Goal: Check status

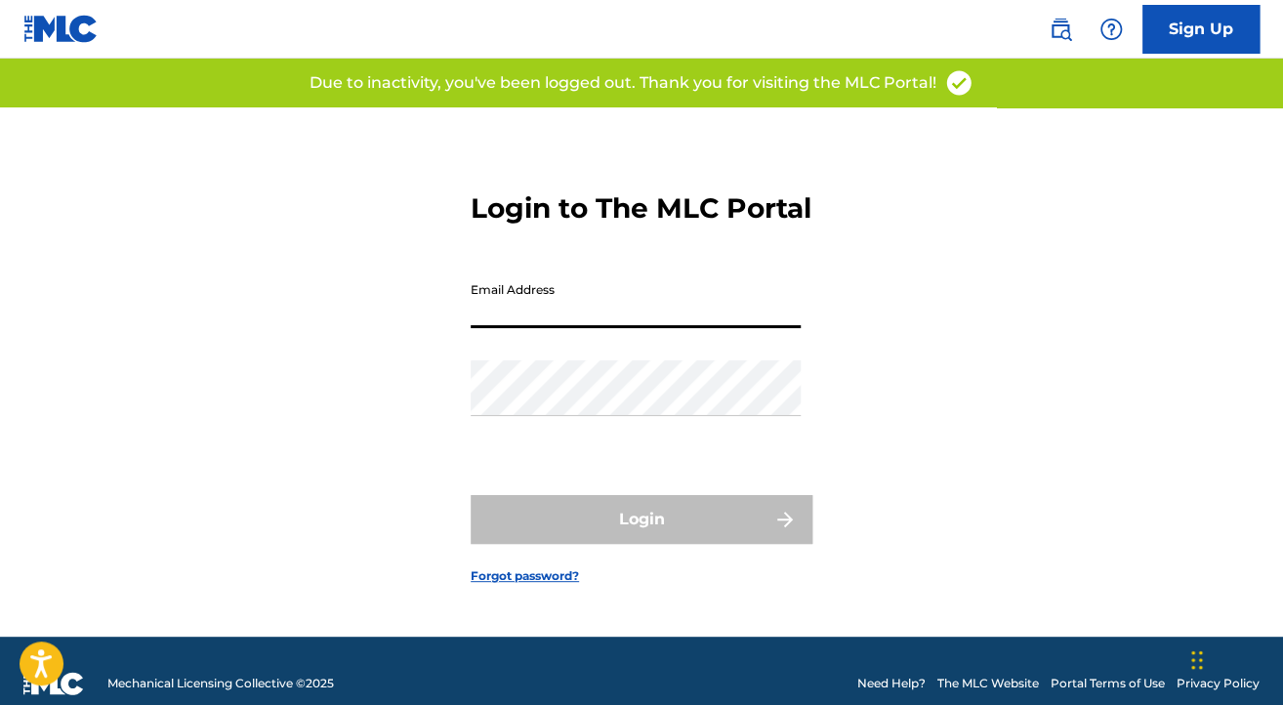
click at [557, 324] on input "Email Address" at bounding box center [636, 300] width 330 height 56
type input "[EMAIL_ADDRESS][DOMAIN_NAME]"
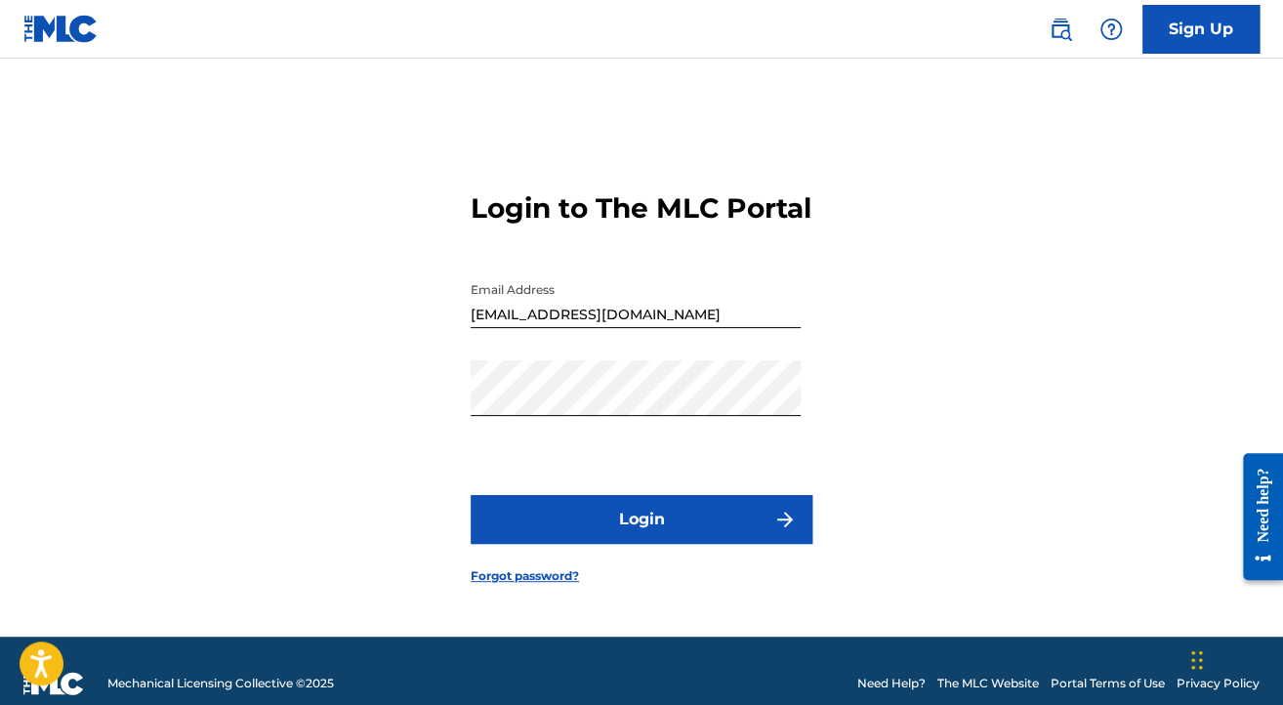
click at [531, 534] on button "Login" at bounding box center [642, 519] width 342 height 49
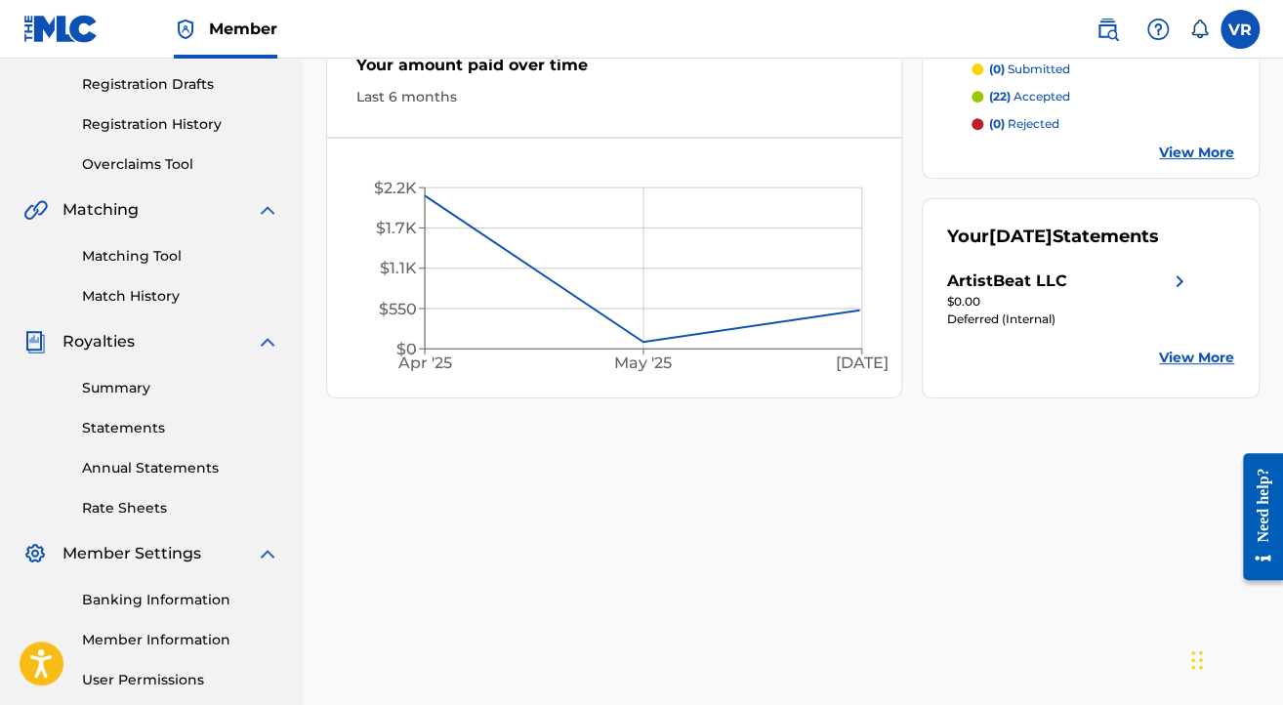
scroll to position [326, 0]
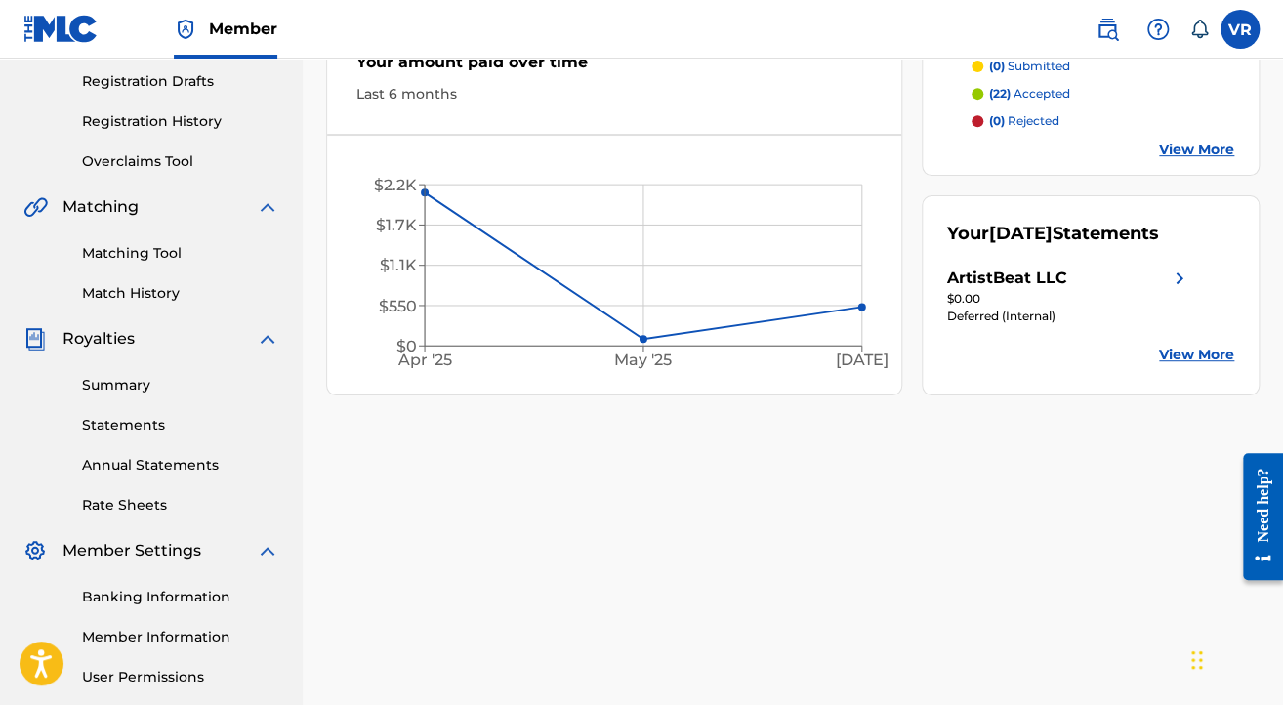
click at [1212, 365] on link "View More" at bounding box center [1196, 355] width 75 height 21
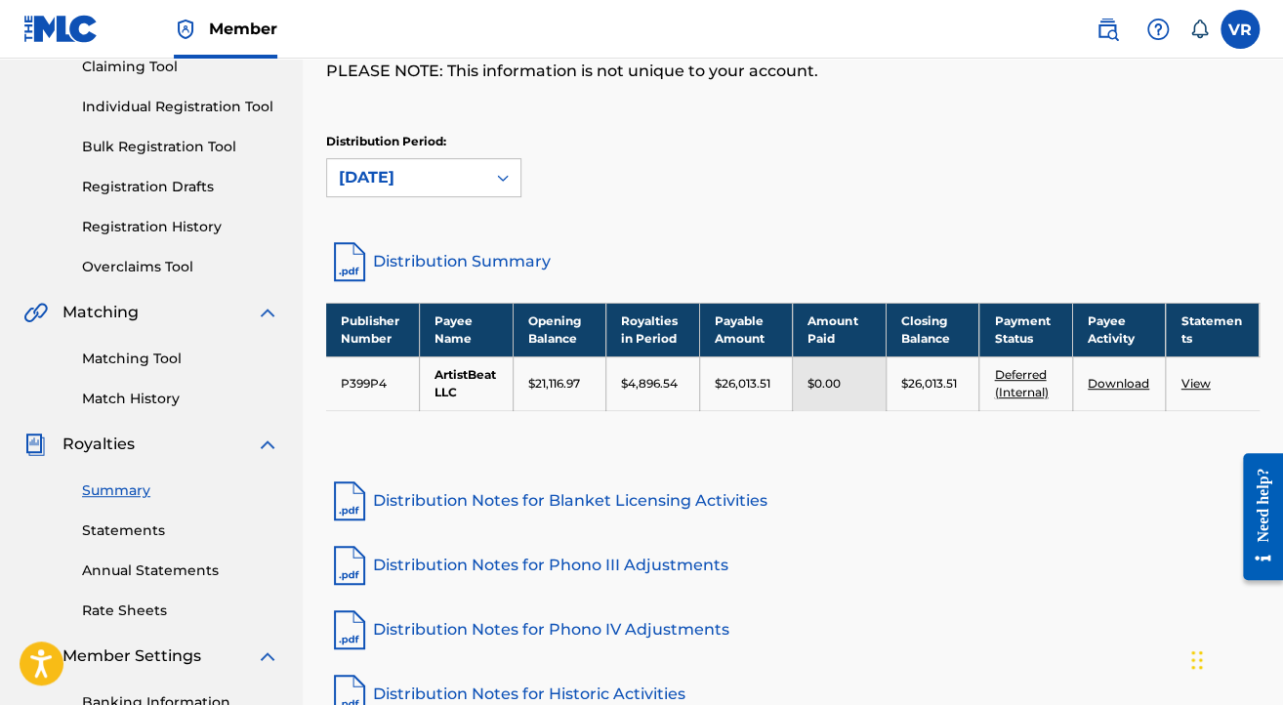
scroll to position [223, 0]
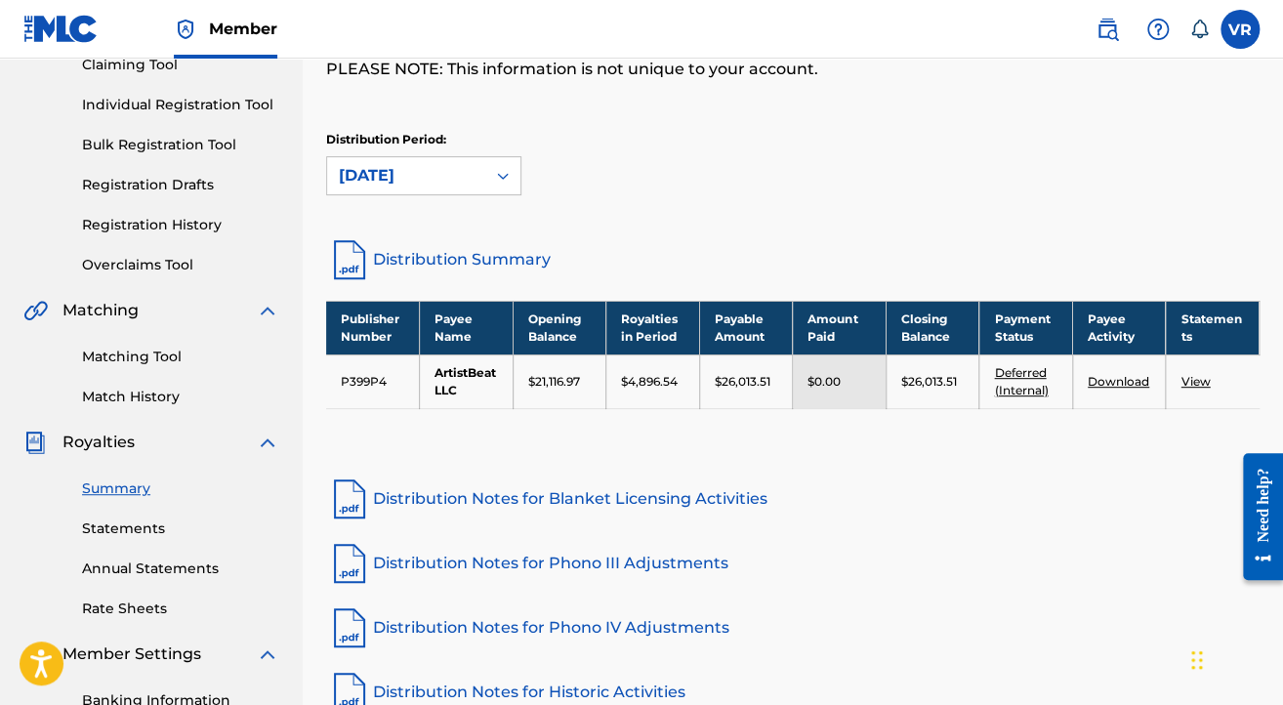
click at [1133, 164] on div "Distribution Period: [DATE]" at bounding box center [793, 163] width 934 height 64
